Goal: Entertainment & Leisure: Consume media (video, audio)

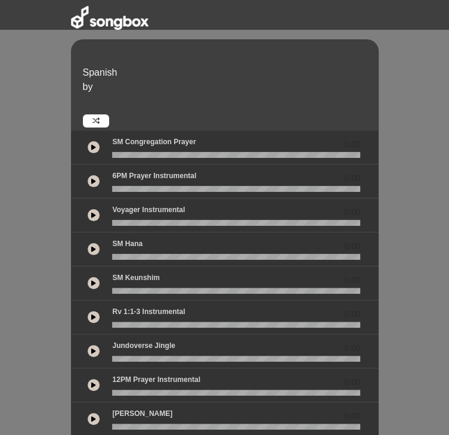
click at [88, 141] on button at bounding box center [94, 147] width 12 height 12
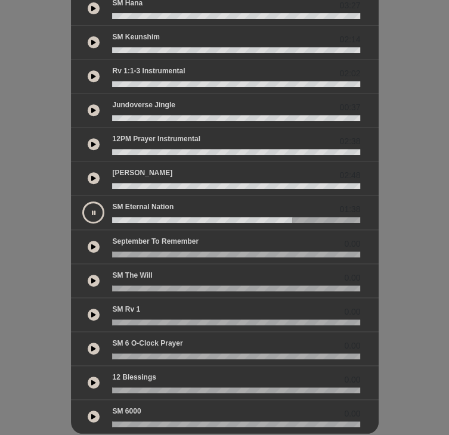
scroll to position [247, 0]
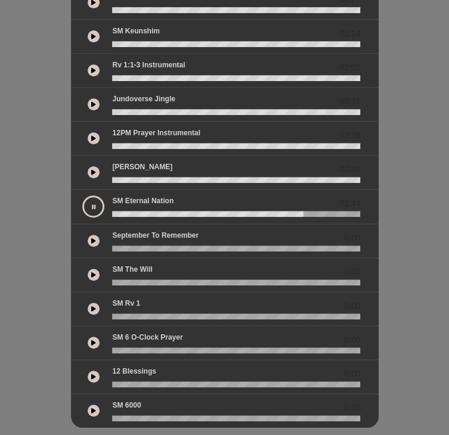
click at [88, 269] on button at bounding box center [94, 275] width 12 height 12
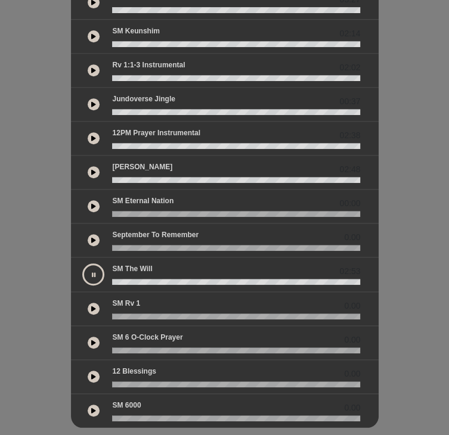
click at [92, 272] on icon at bounding box center [94, 275] width 4 height 6
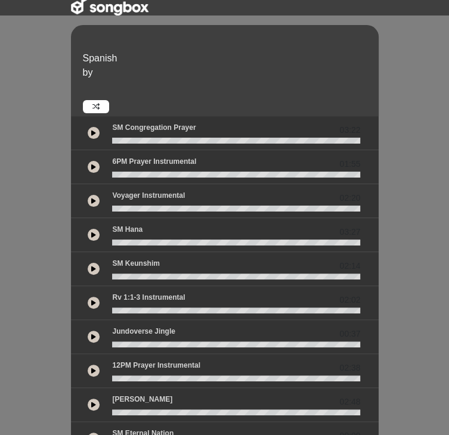
scroll to position [0, 0]
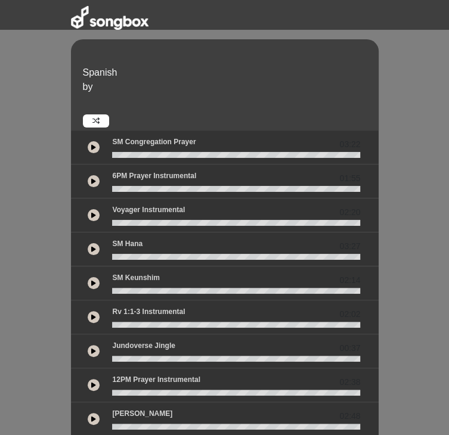
click at [91, 144] on icon at bounding box center [93, 147] width 5 height 6
